Goal: Complete application form

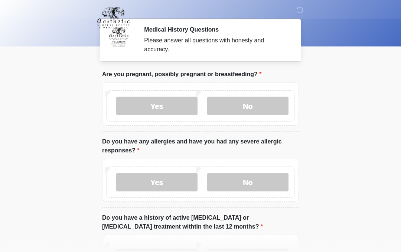
scroll to position [-7, 0]
click at [249, 108] on label "No" at bounding box center [247, 105] width 81 height 19
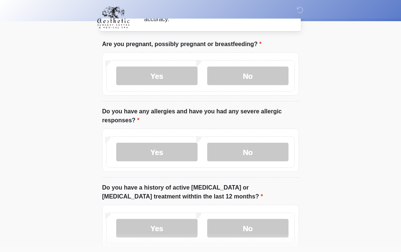
scroll to position [37, 0]
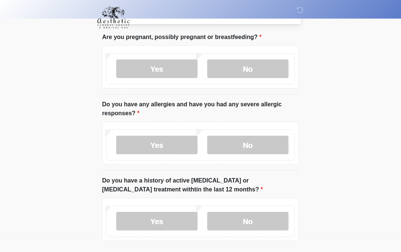
click at [258, 145] on label "No" at bounding box center [247, 144] width 81 height 19
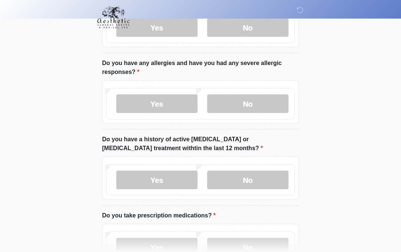
scroll to position [86, 0]
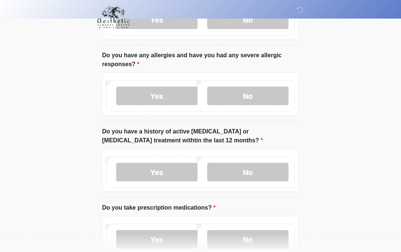
click at [261, 169] on label "No" at bounding box center [247, 172] width 81 height 19
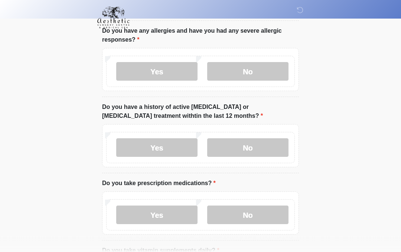
click at [159, 218] on label "Yes" at bounding box center [156, 215] width 81 height 19
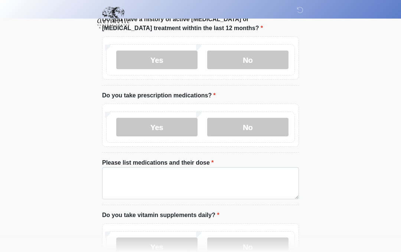
scroll to position [201, 0]
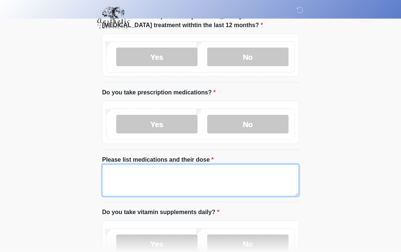
click at [172, 176] on textarea "Please list medications and their dose" at bounding box center [200, 180] width 197 height 32
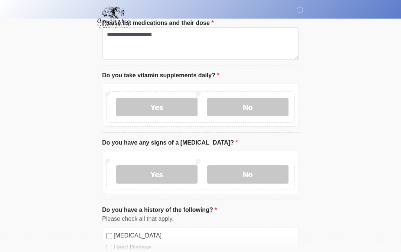
scroll to position [352, 0]
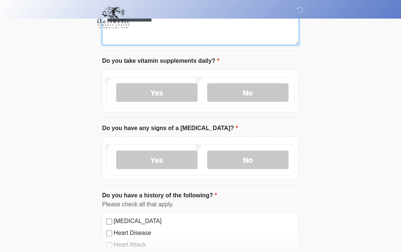
type textarea "**********"
click at [178, 91] on label "Yes" at bounding box center [156, 92] width 81 height 19
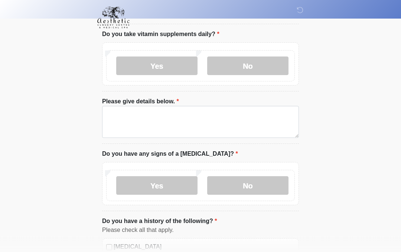
scroll to position [379, 0]
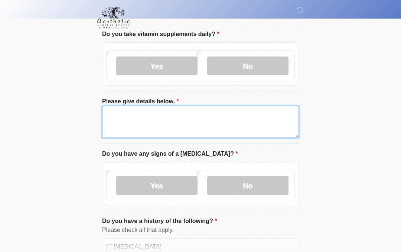
click at [216, 122] on textarea "Please give details below." at bounding box center [200, 122] width 197 height 32
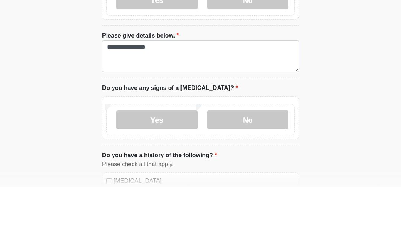
scroll to position [445, 0]
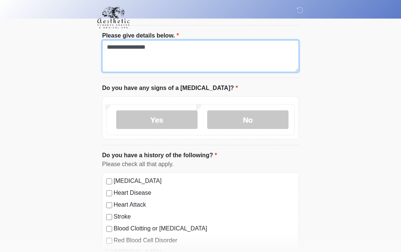
click at [204, 48] on textarea "**********" at bounding box center [200, 56] width 197 height 32
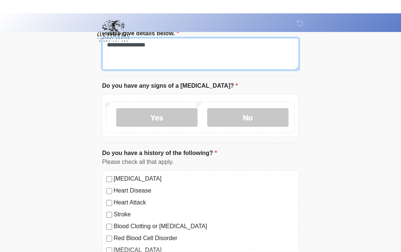
scroll to position [447, 0]
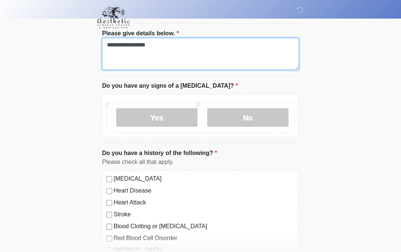
click at [176, 47] on textarea "**********" at bounding box center [200, 54] width 197 height 32
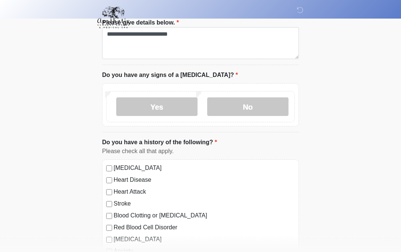
scroll to position [458, 0]
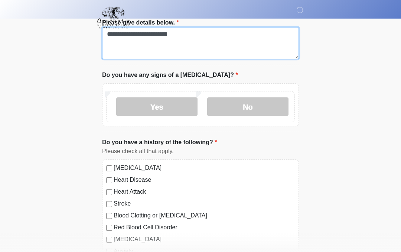
type textarea "**********"
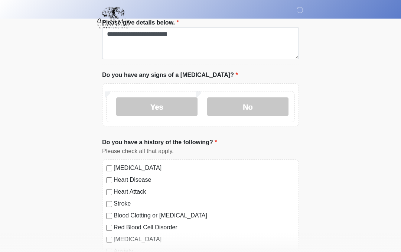
click at [255, 107] on label "No" at bounding box center [247, 106] width 81 height 19
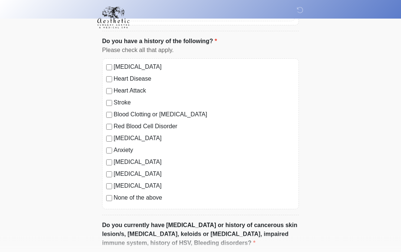
scroll to position [557, 0]
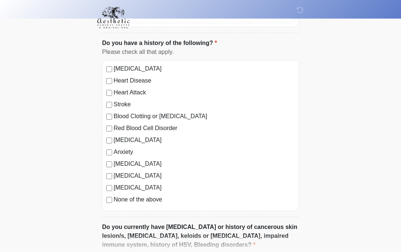
click at [112, 65] on div "High Blood Pressure" at bounding box center [200, 68] width 189 height 9
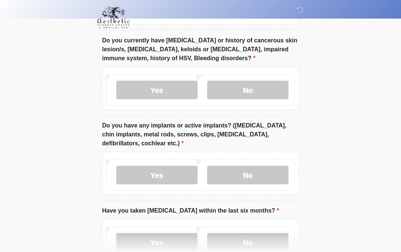
scroll to position [729, 0]
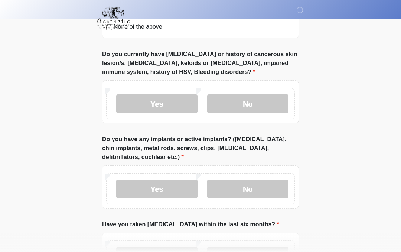
click at [166, 102] on label "Yes" at bounding box center [156, 103] width 81 height 19
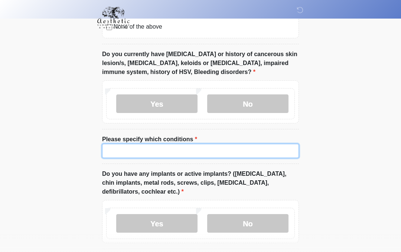
click at [167, 154] on input "Please specify which conditions" at bounding box center [200, 151] width 197 height 14
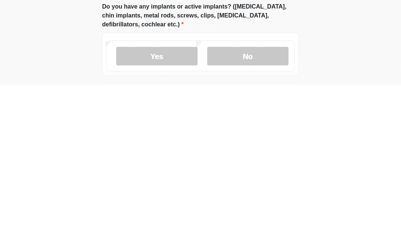
type input "**********"
click at [251, 214] on label "No" at bounding box center [247, 223] width 81 height 19
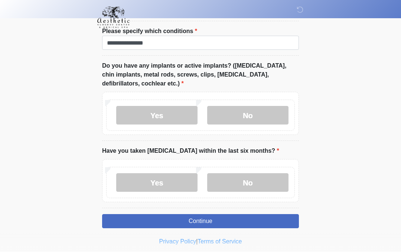
scroll to position [851, 0]
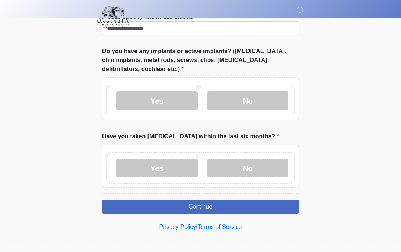
click at [255, 166] on label "No" at bounding box center [247, 168] width 81 height 19
click at [218, 200] on button "Continue" at bounding box center [200, 207] width 197 height 14
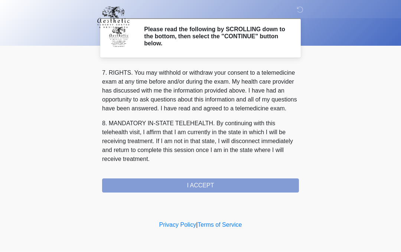
scroll to position [336, 0]
click at [208, 184] on button "I ACCEPT" at bounding box center [200, 186] width 197 height 14
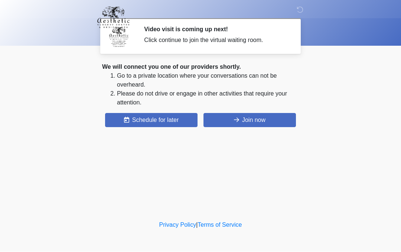
click at [258, 121] on button "Join now" at bounding box center [249, 120] width 92 height 14
